Goal: Task Accomplishment & Management: Manage account settings

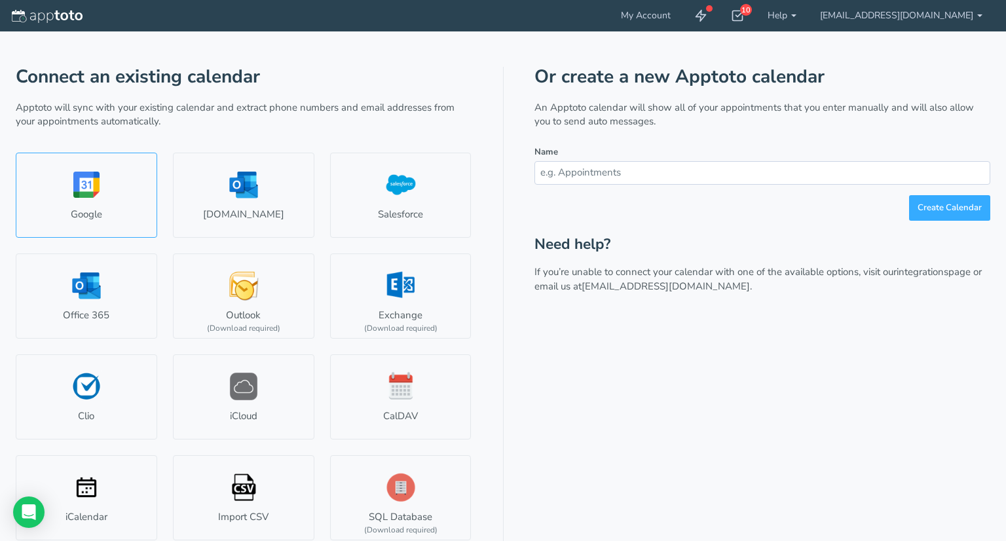
click at [89, 191] on link "Google" at bounding box center [86, 195] width 141 height 85
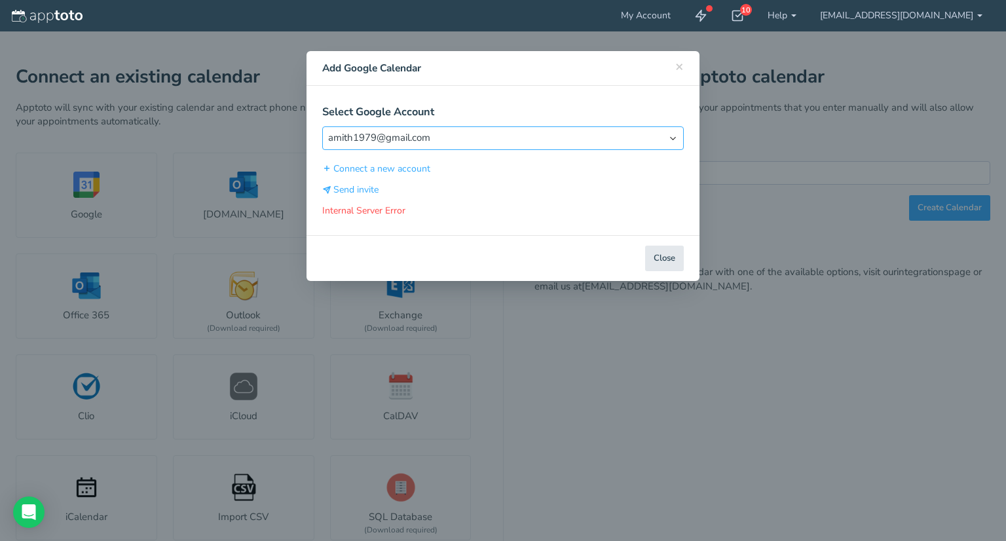
click at [660, 138] on select "Select Account amith1979@gmail.com" at bounding box center [503, 137] width 362 height 23
select select "object:null"
click at [322, 126] on select "Select Account amith1979@gmail.com" at bounding box center [503, 137] width 362 height 23
click at [422, 168] on button "Connect a new account" at bounding box center [376, 169] width 109 height 14
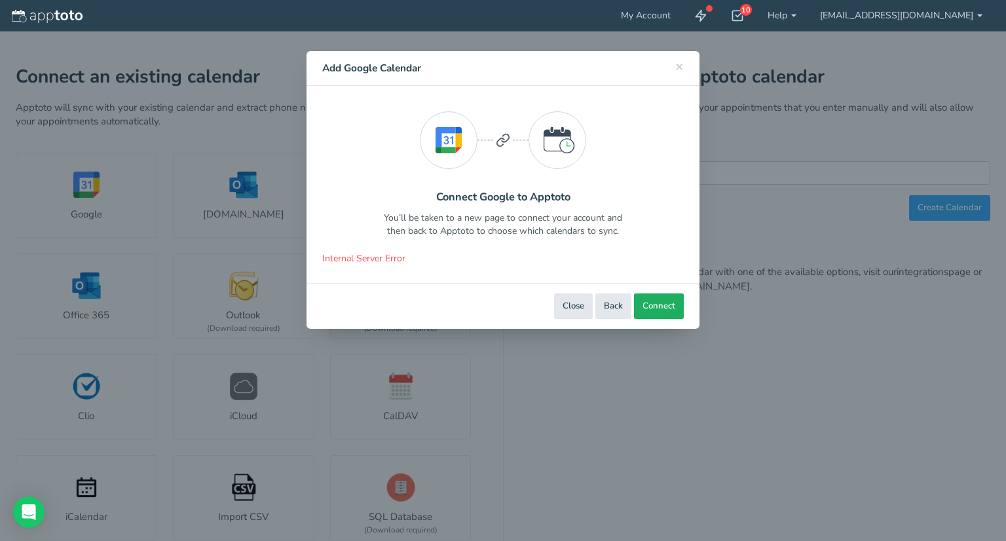
click at [653, 309] on span "Connect" at bounding box center [659, 306] width 33 height 12
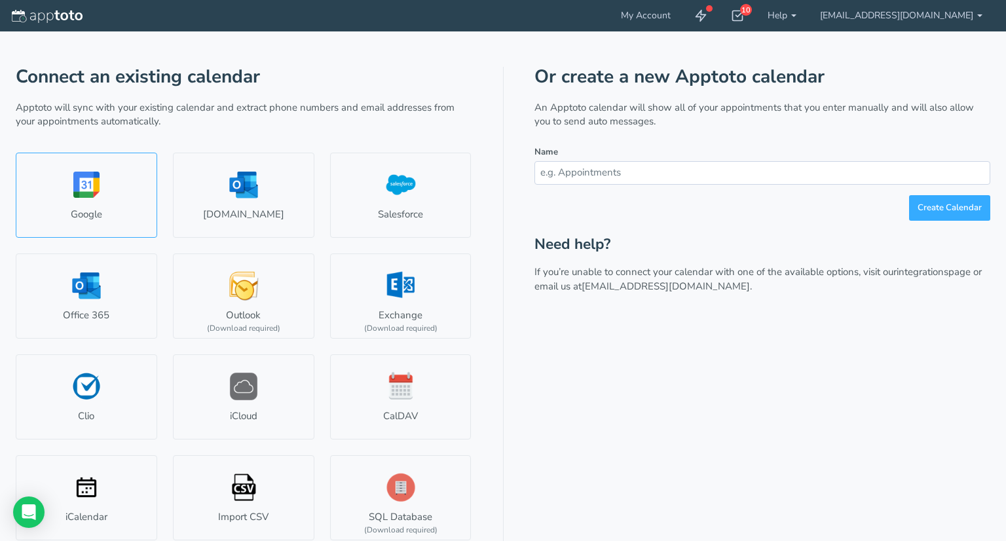
click at [88, 192] on link "Google" at bounding box center [86, 195] width 141 height 85
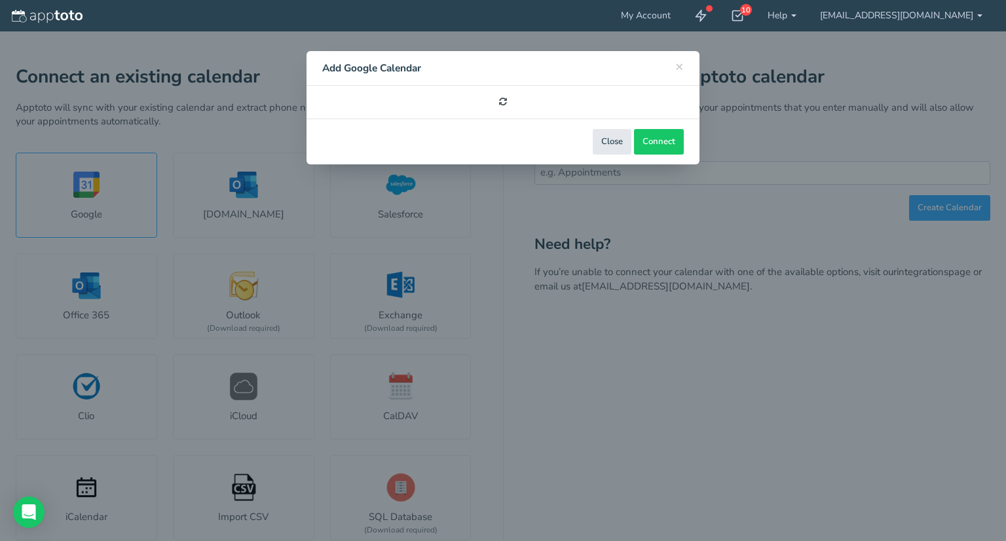
select select "number:57513"
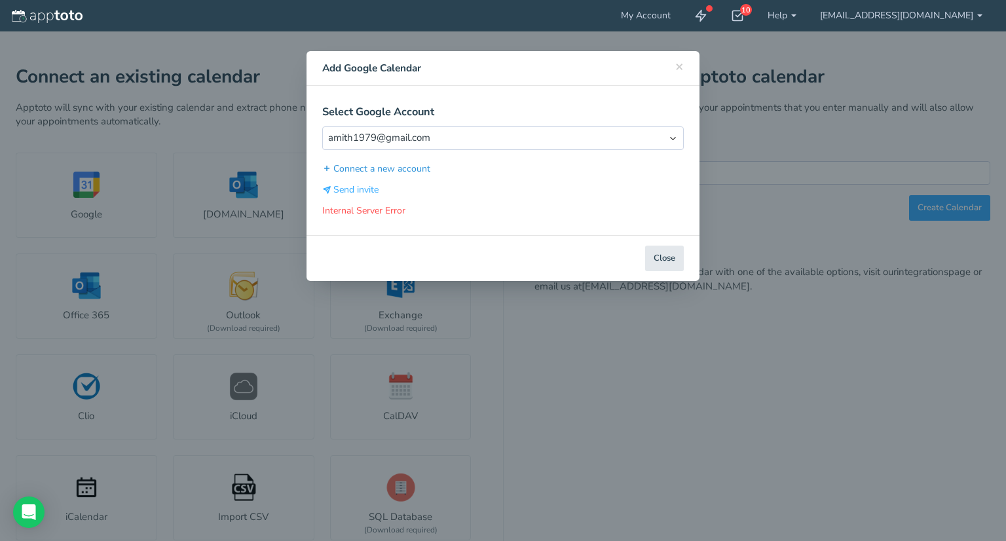
click at [356, 170] on button "Connect a new account" at bounding box center [376, 169] width 109 height 14
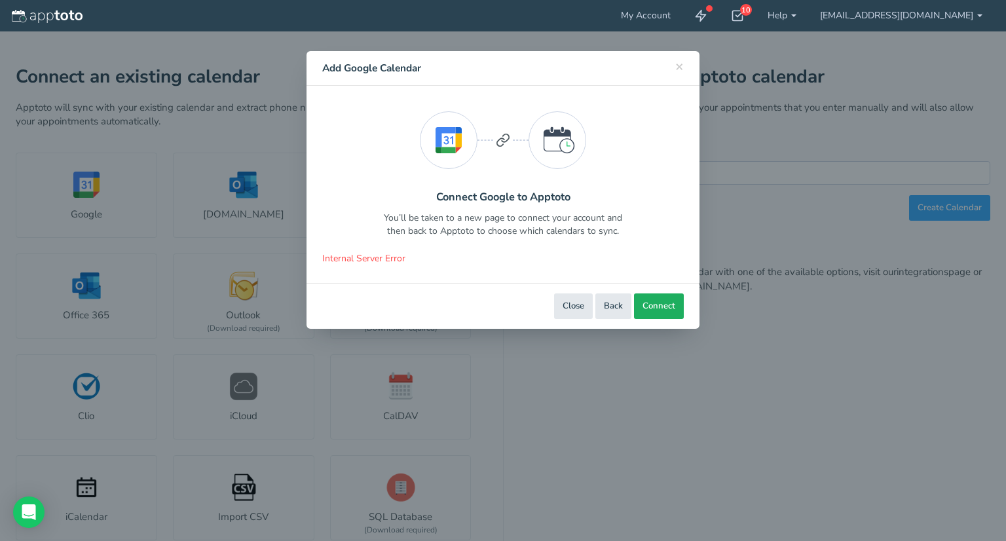
click at [650, 314] on button "Connect" at bounding box center [659, 306] width 50 height 26
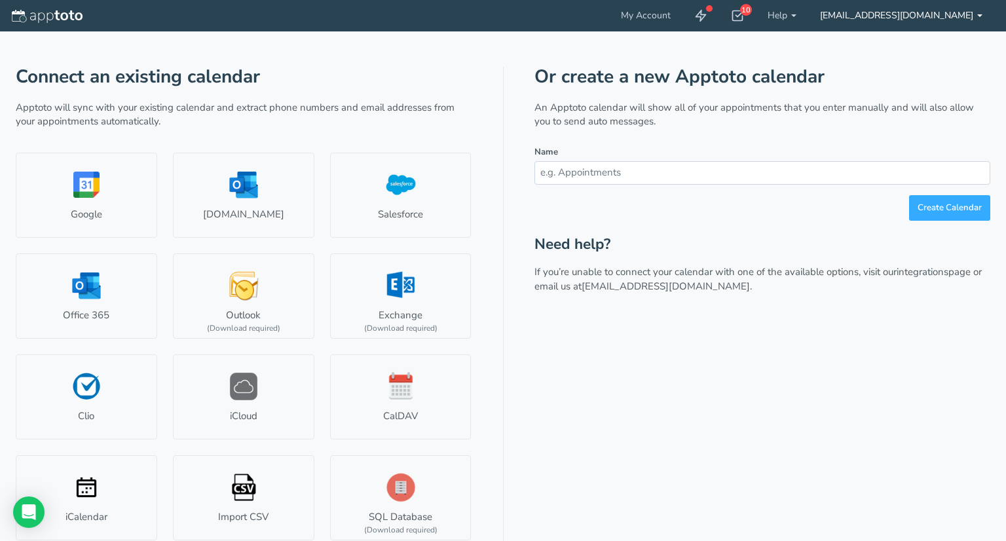
click at [980, 16] on b at bounding box center [979, 15] width 5 height 3
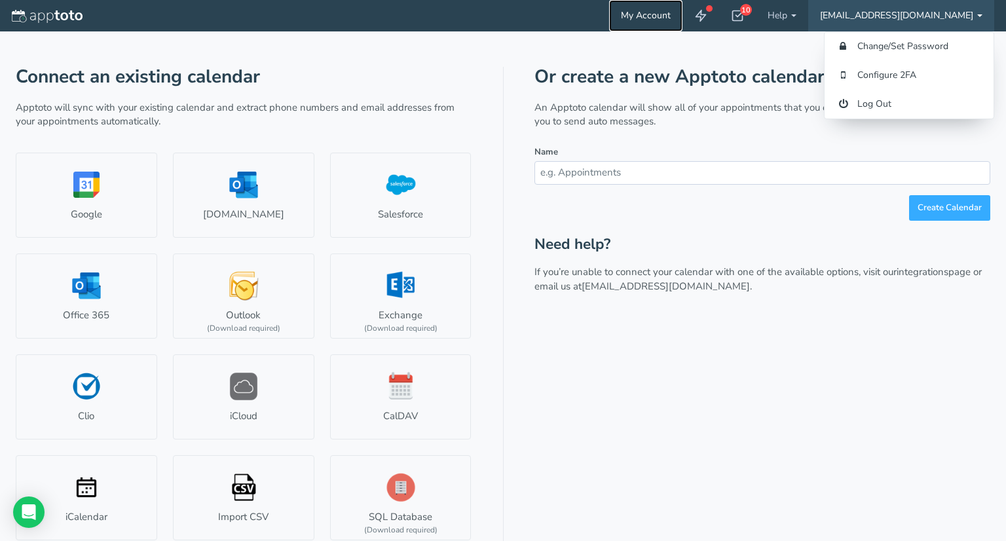
click at [683, 11] on link "My Account" at bounding box center [645, 15] width 73 height 31
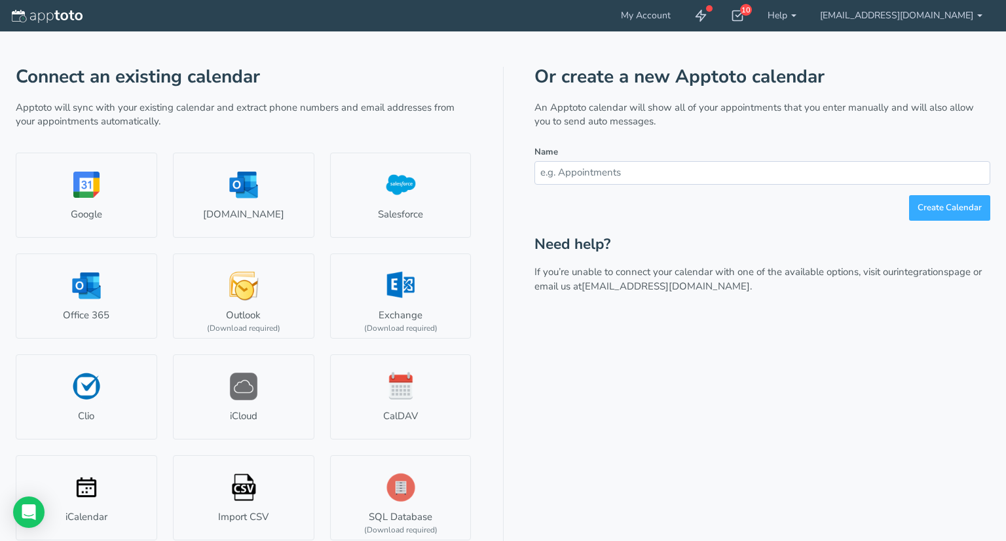
scroll to position [7, 0]
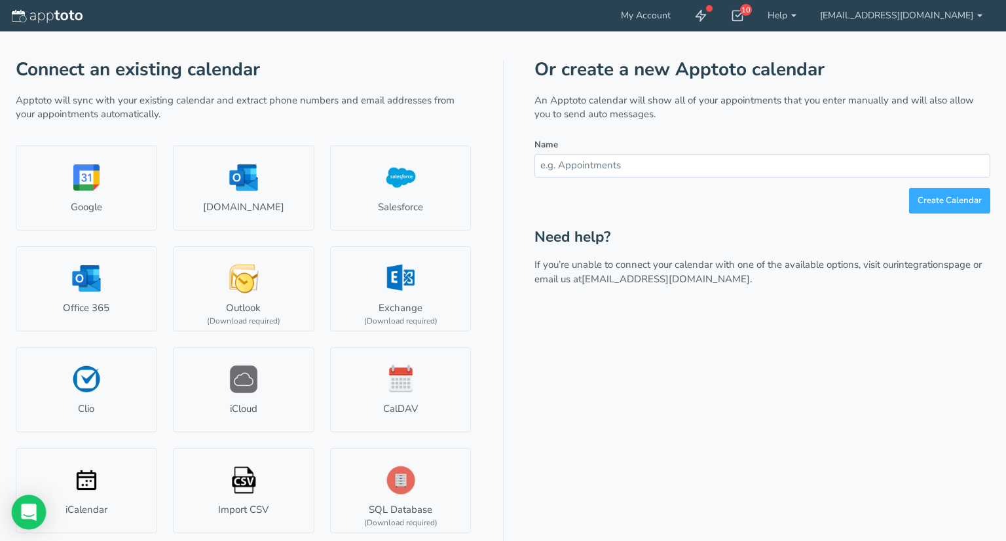
click at [35, 512] on icon "Open Intercom Messenger" at bounding box center [28, 512] width 15 height 17
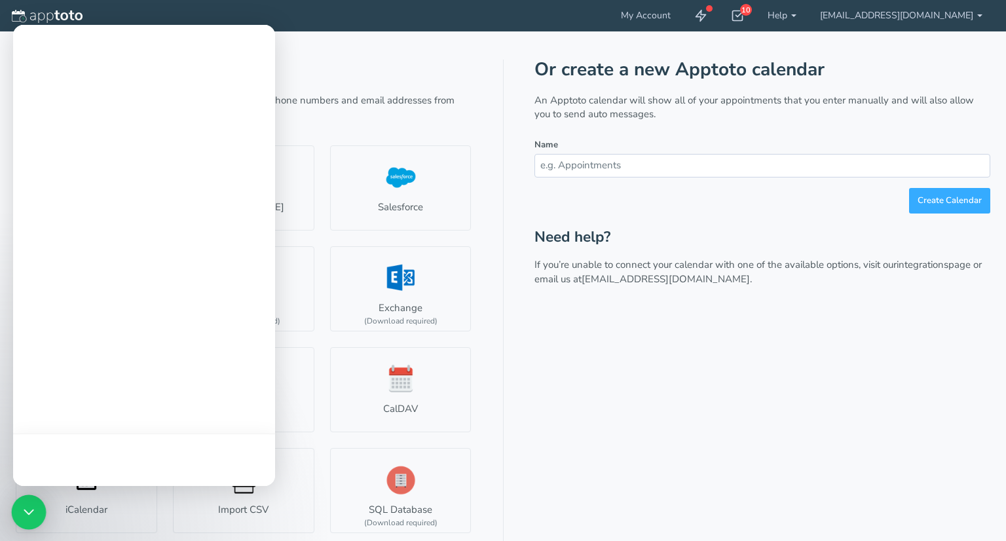
scroll to position [0, 0]
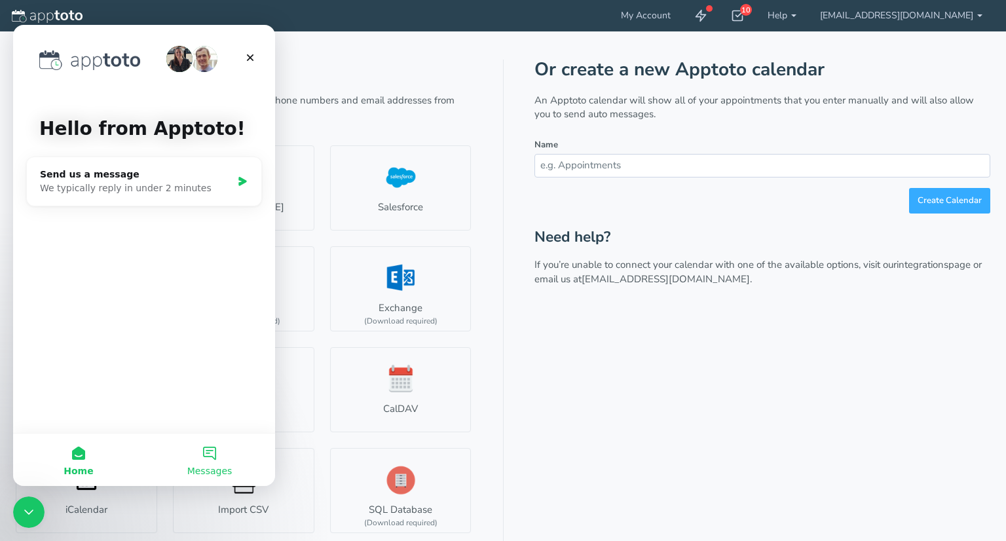
click at [215, 462] on button "Messages" at bounding box center [209, 460] width 131 height 52
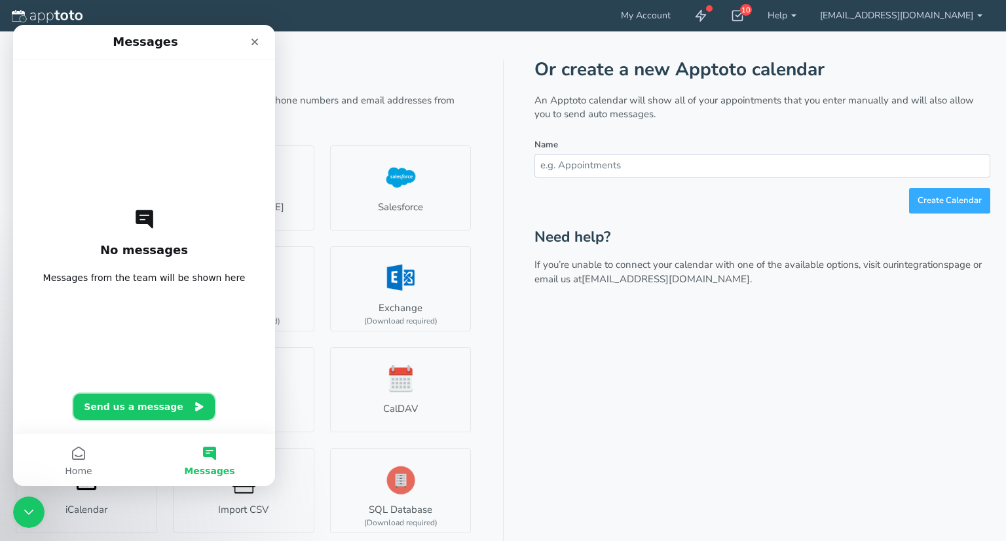
click at [192, 413] on button "Send us a message" at bounding box center [143, 407] width 141 height 26
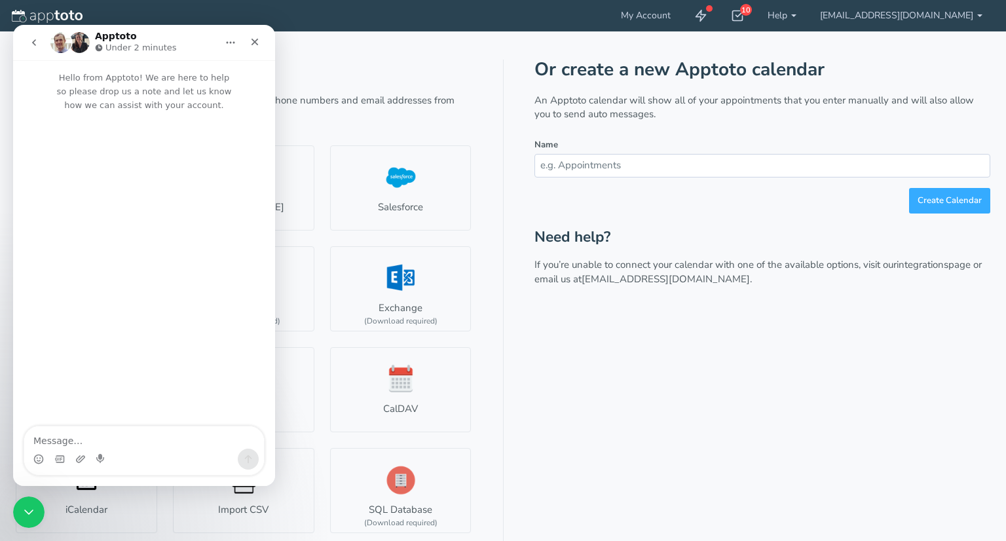
click at [157, 430] on textarea "Message…" at bounding box center [144, 437] width 240 height 22
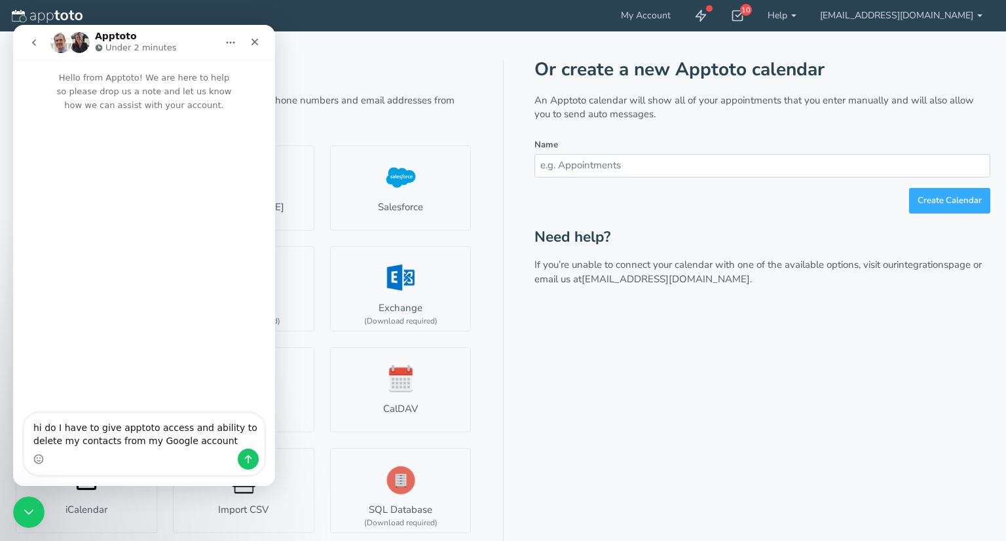
type textarea "hi do I have to give apptoto access and ability to delete my contacts from my G…"
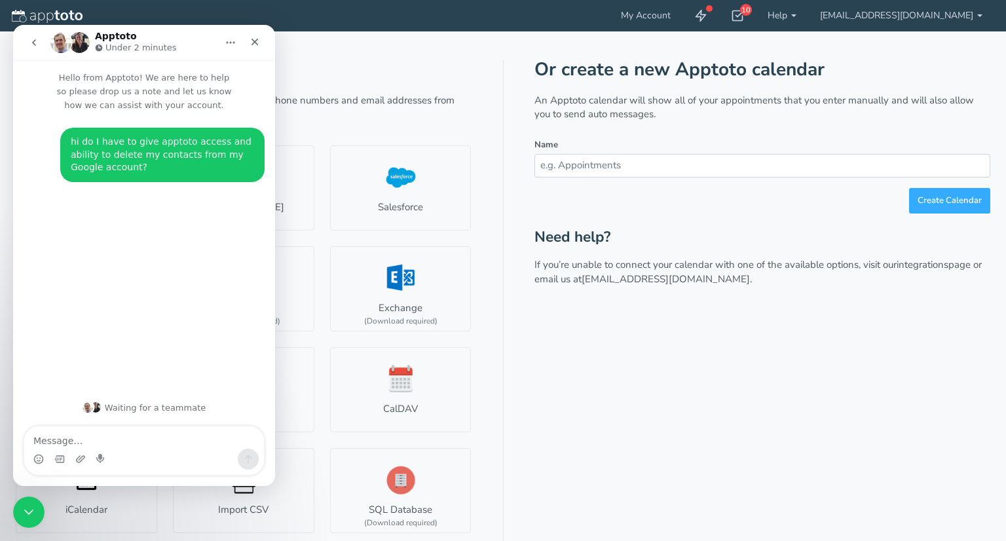
drag, startPoint x: 200, startPoint y: 39, endPoint x: 245, endPoint y: 57, distance: 48.8
click at [245, 57] on nav "Apptoto Under 2 minutes" at bounding box center [144, 42] width 262 height 35
click at [618, 351] on div "Or create a new Apptoto calendar An Apptoto calendar will show all of your appo…" at bounding box center [763, 300] width 456 height 481
click at [744, 21] on icon at bounding box center [737, 15] width 13 height 13
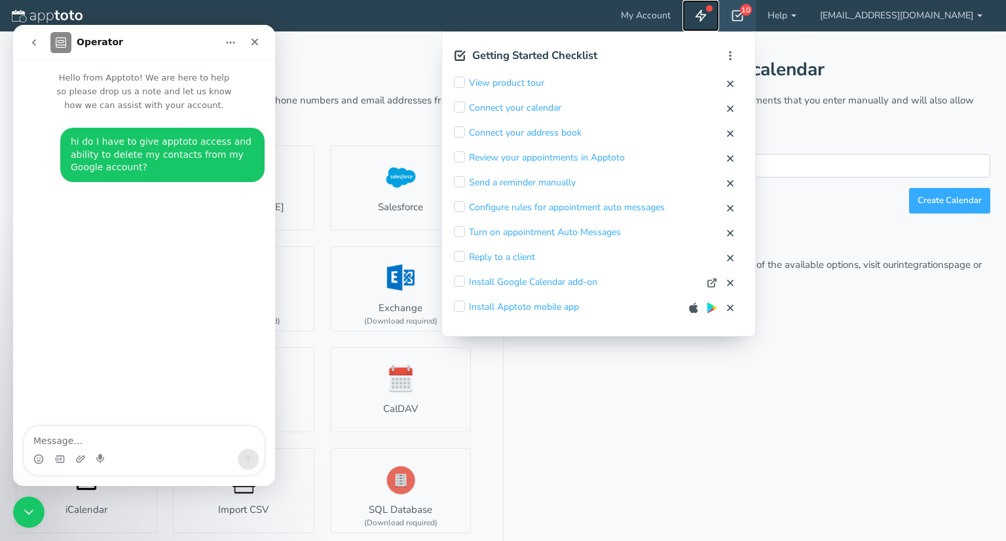
click at [707, 16] on icon at bounding box center [700, 15] width 13 height 13
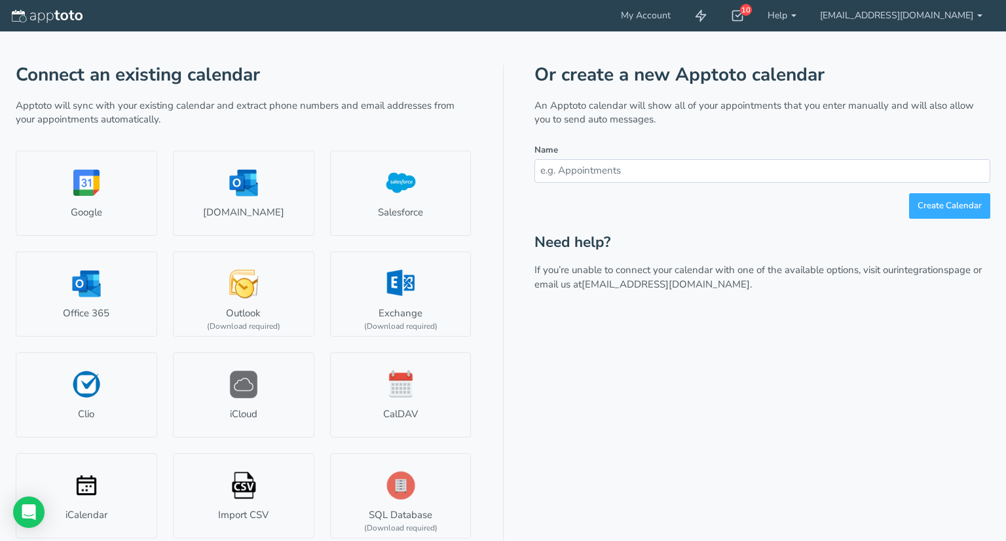
scroll to position [7, 0]
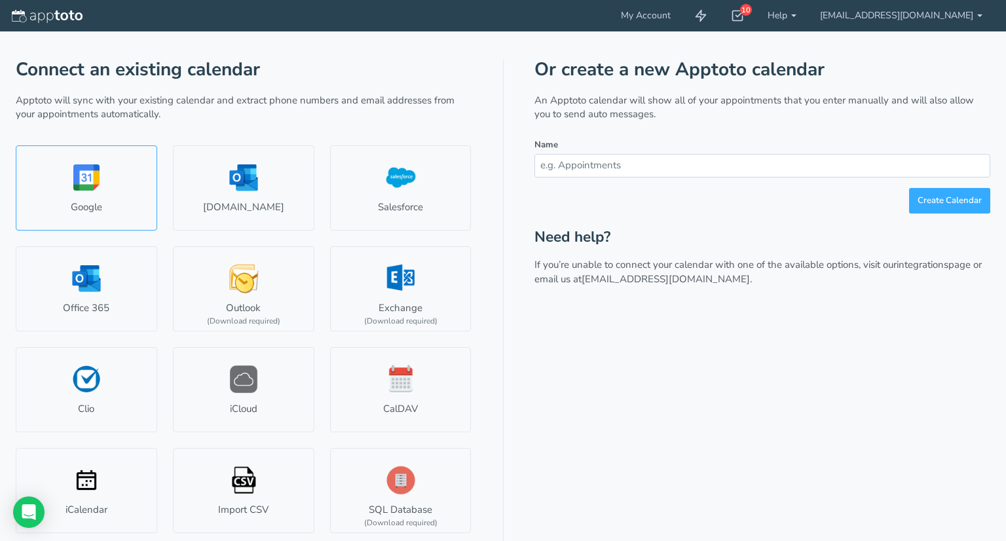
click at [119, 202] on link "Google" at bounding box center [86, 187] width 141 height 85
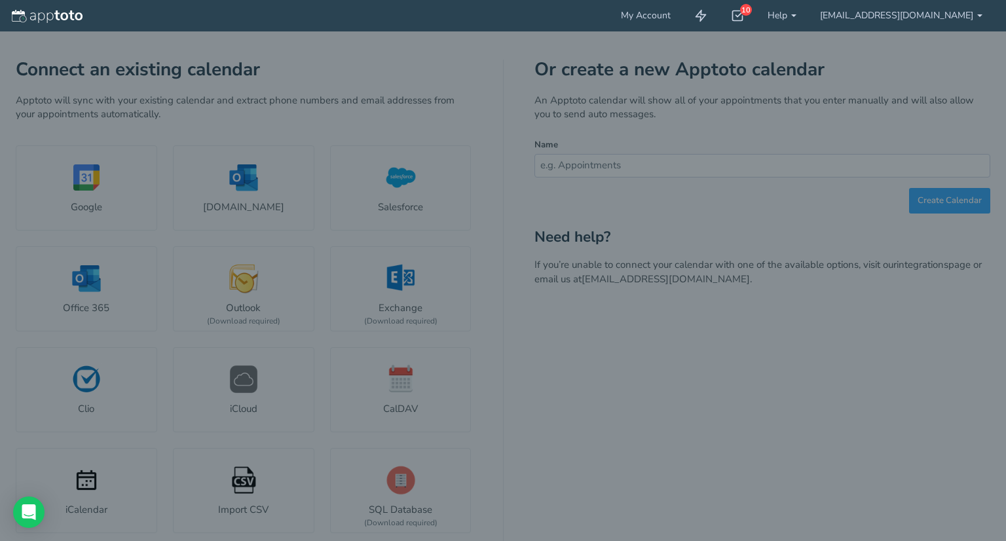
select select "number:57513"
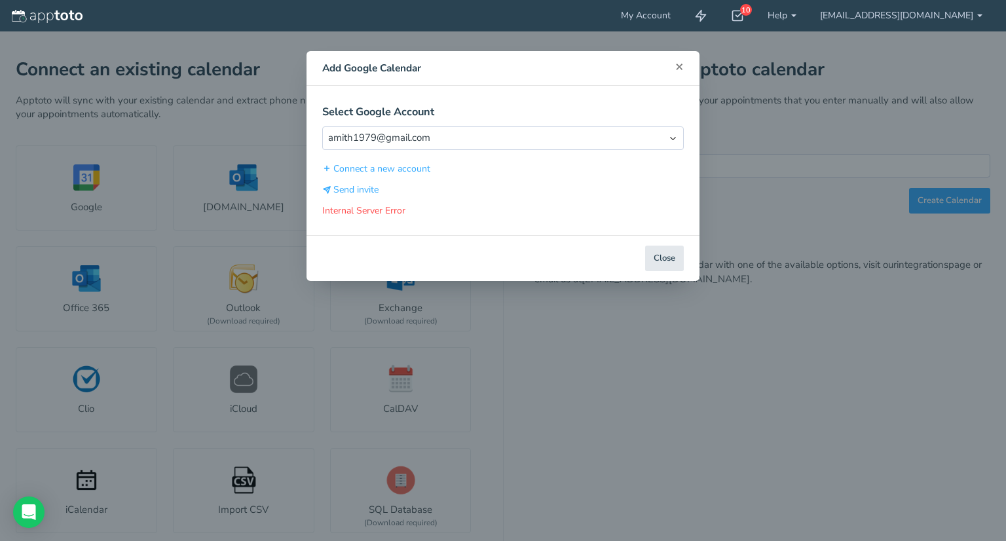
click at [681, 66] on span "×" at bounding box center [679, 66] width 9 height 18
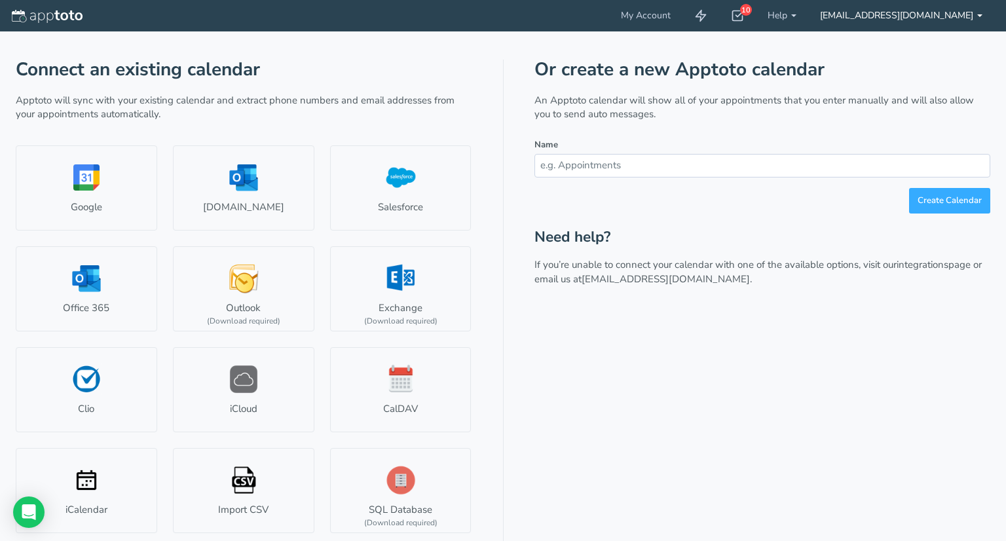
click at [985, 14] on link "[EMAIL_ADDRESS][DOMAIN_NAME]" at bounding box center [901, 15] width 186 height 31
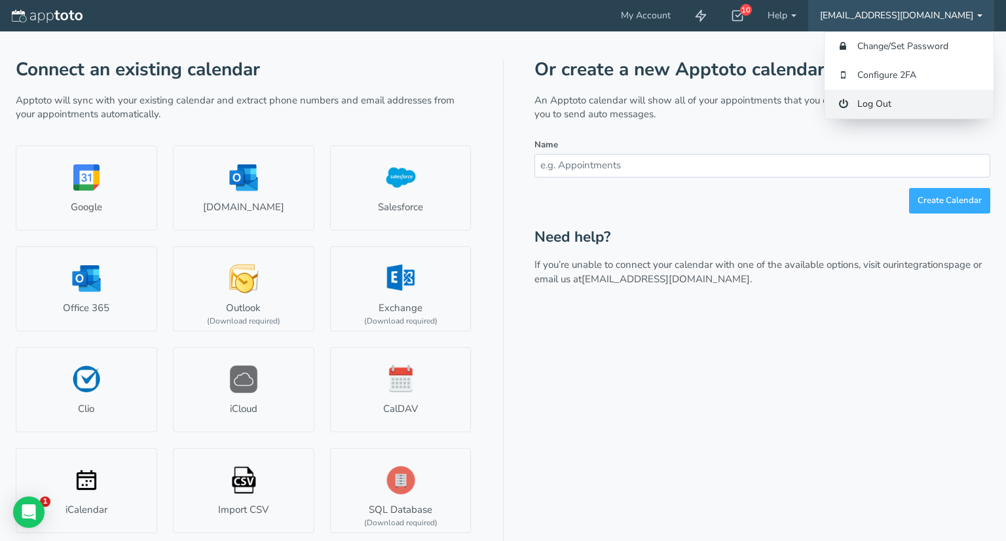
click at [874, 103] on link "Log Out" at bounding box center [909, 104] width 169 height 29
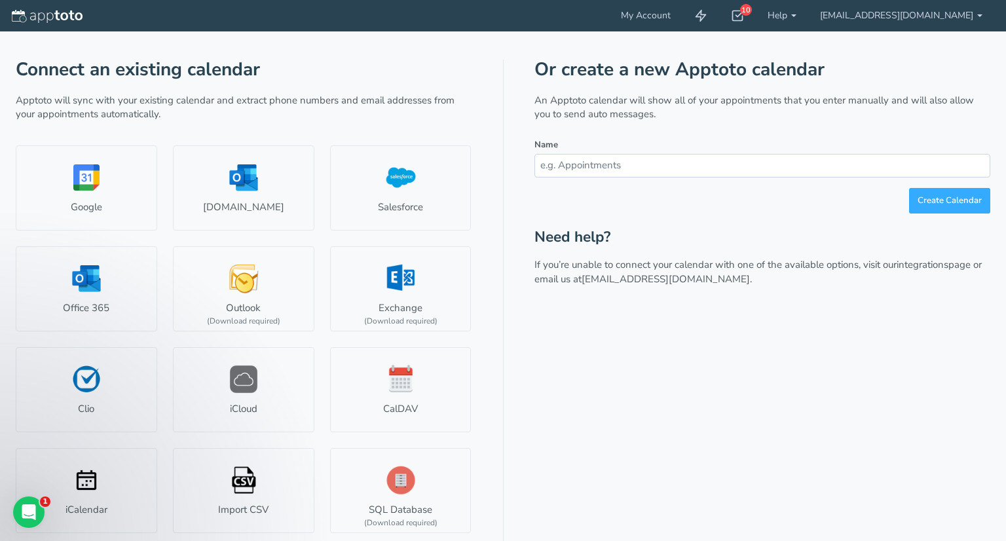
scroll to position [0, 0]
